Goal: Information Seeking & Learning: Learn about a topic

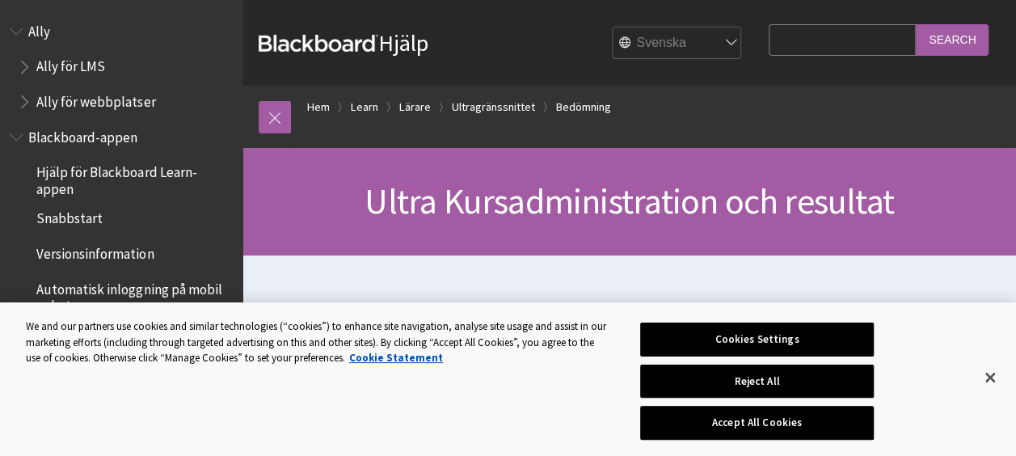
scroll to position [2072, 0]
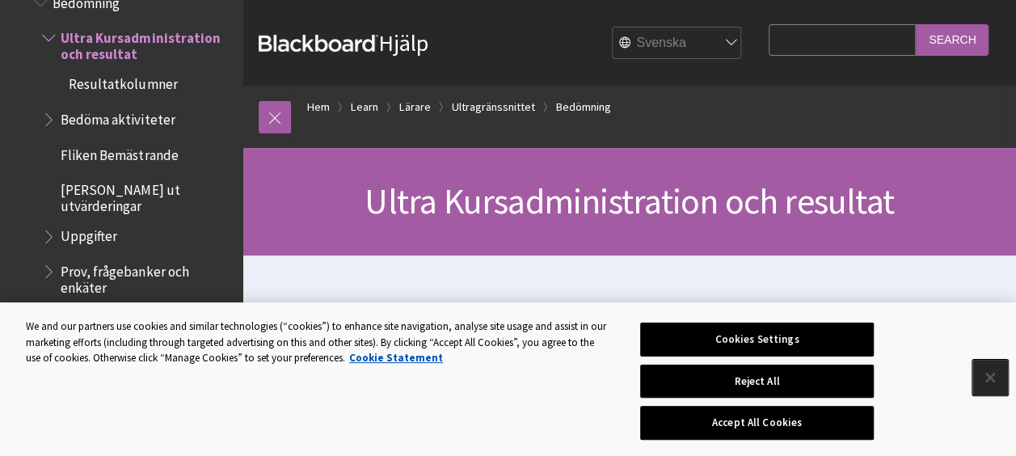
drag, startPoint x: 989, startPoint y: 380, endPoint x: 942, endPoint y: 322, distance: 75.2
click at [989, 380] on button "Close" at bounding box center [990, 378] width 36 height 36
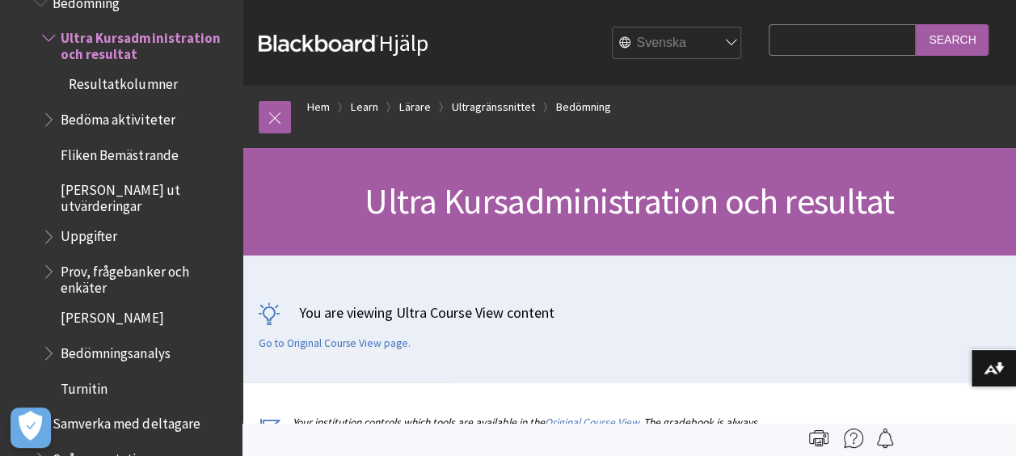
click at [802, 47] on input "Search Query" at bounding box center [842, 40] width 147 height 32
type input "hur tar man bort deltagare"
click at [916, 24] on input "Search" at bounding box center [952, 40] width 73 height 32
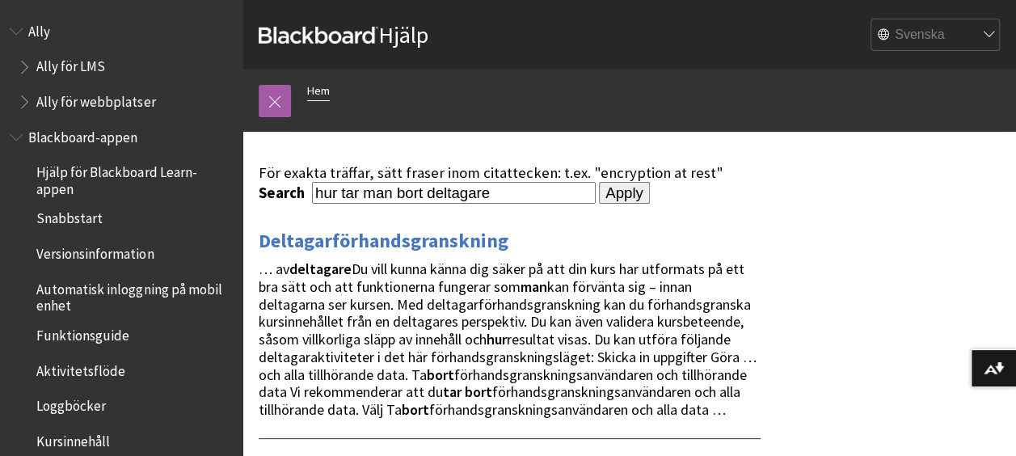
click at [324, 88] on link "Hem" at bounding box center [318, 91] width 23 height 20
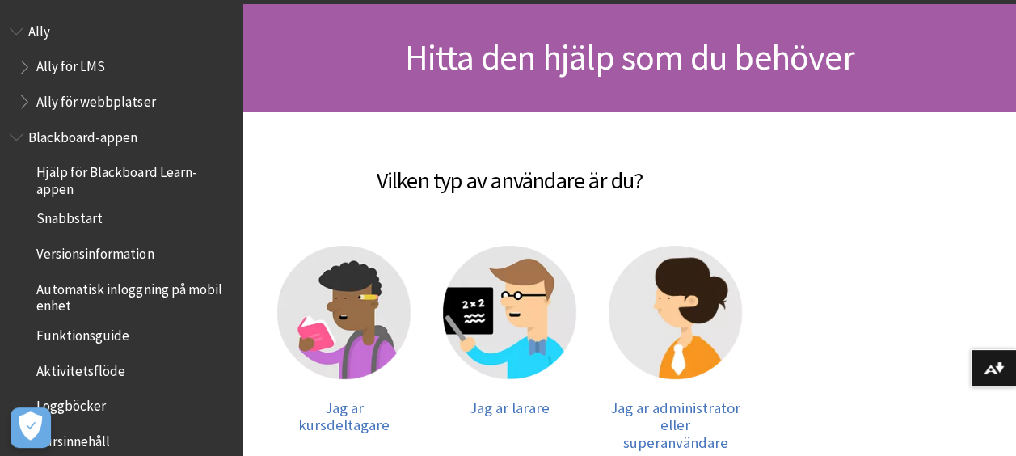
scroll to position [323, 0]
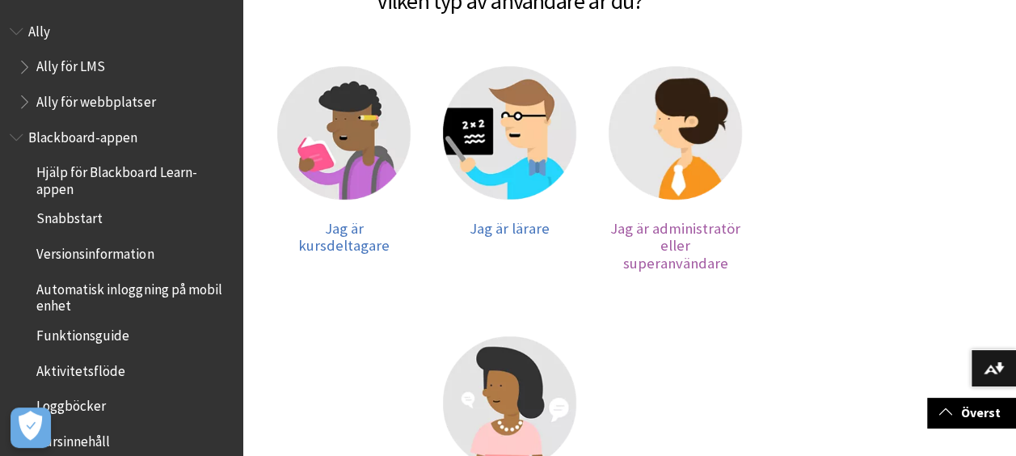
click at [697, 151] on img at bounding box center [675, 132] width 133 height 133
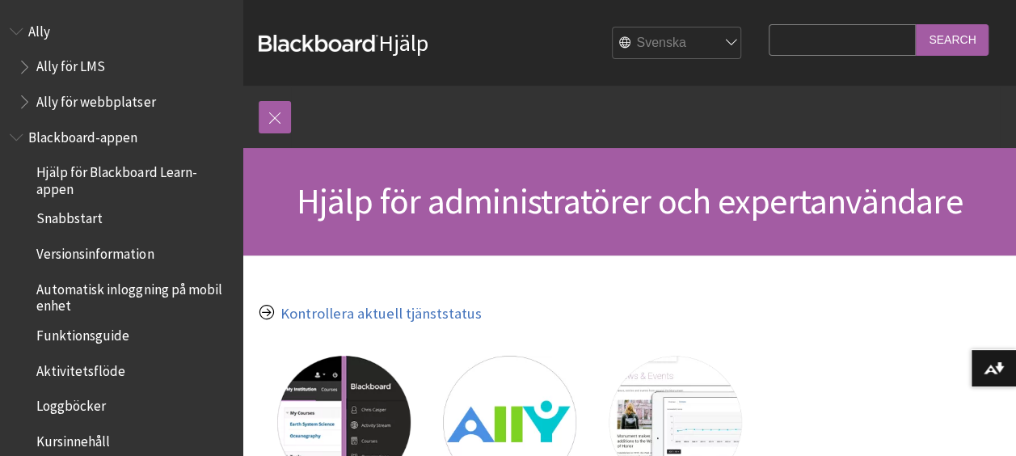
scroll to position [242, 0]
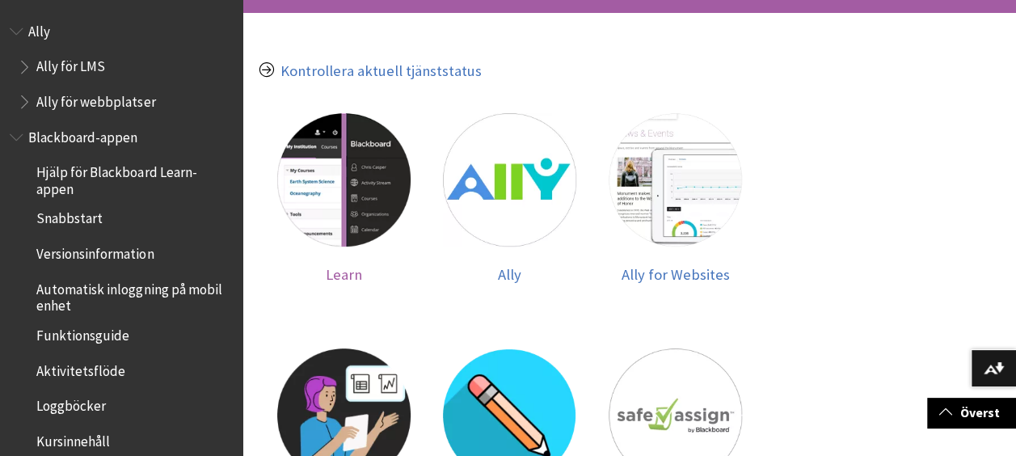
click at [369, 209] on img at bounding box center [343, 179] width 133 height 133
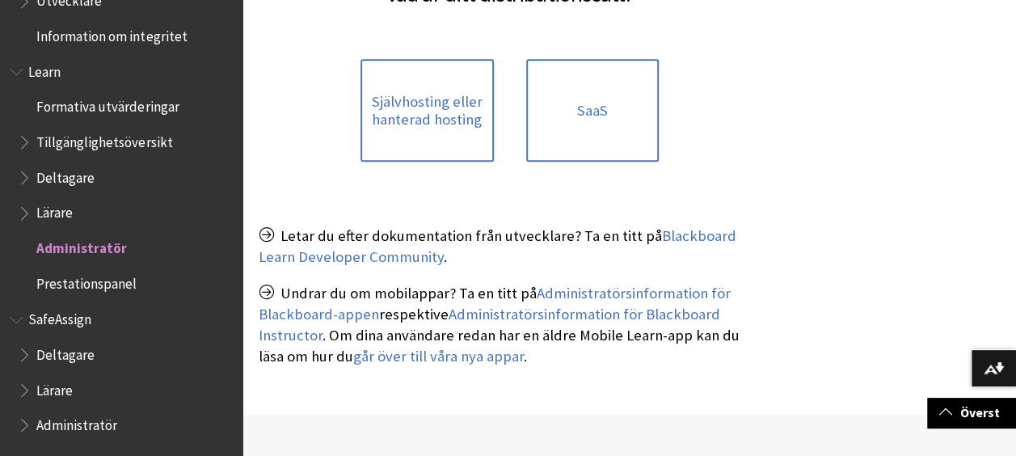
scroll to position [323, 0]
